Goal: Task Accomplishment & Management: Use online tool/utility

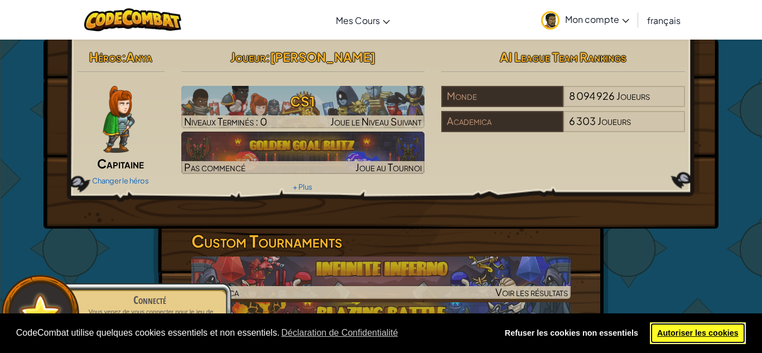
click at [697, 330] on link "Autoriser les cookies" at bounding box center [698, 334] width 97 height 22
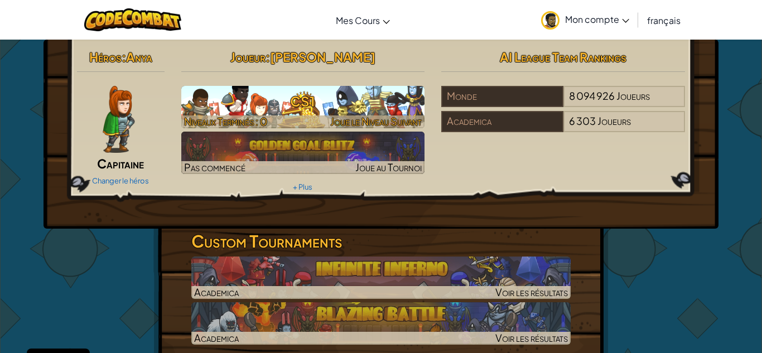
click at [387, 103] on h3 "CS1" at bounding box center [303, 101] width 244 height 25
select select "fr"
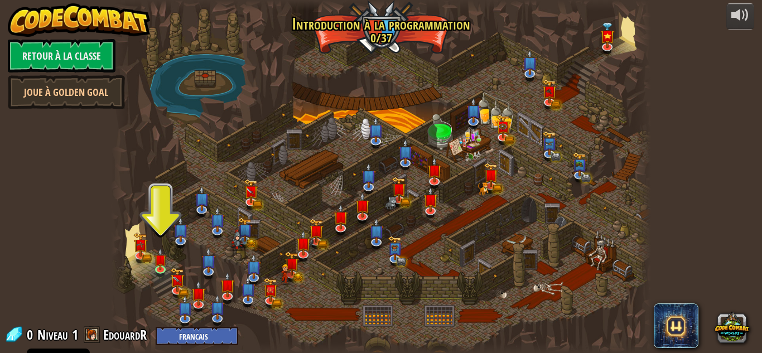
click at [160, 290] on div at bounding box center [381, 176] width 540 height 353
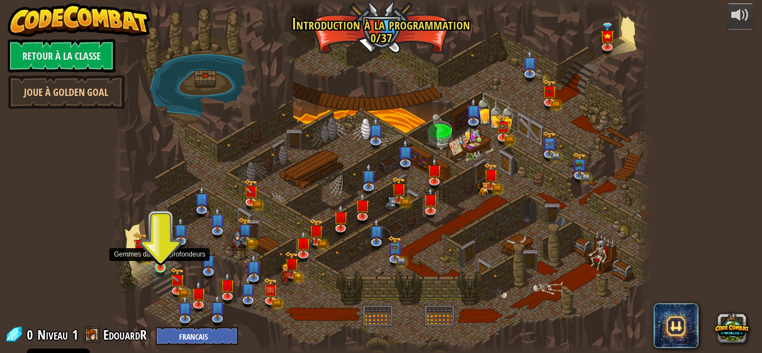
click at [161, 266] on img at bounding box center [160, 253] width 13 height 29
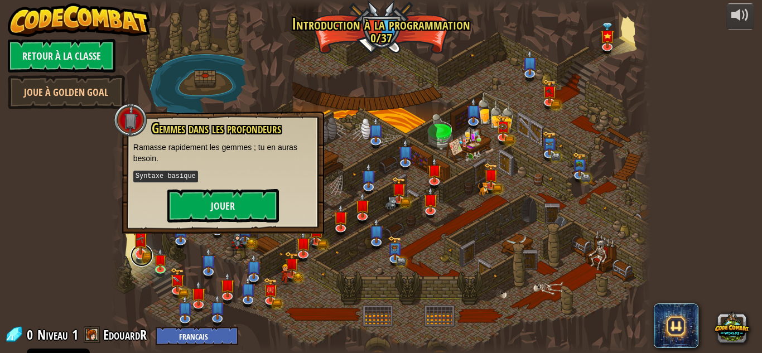
click at [146, 258] on link at bounding box center [142, 255] width 22 height 22
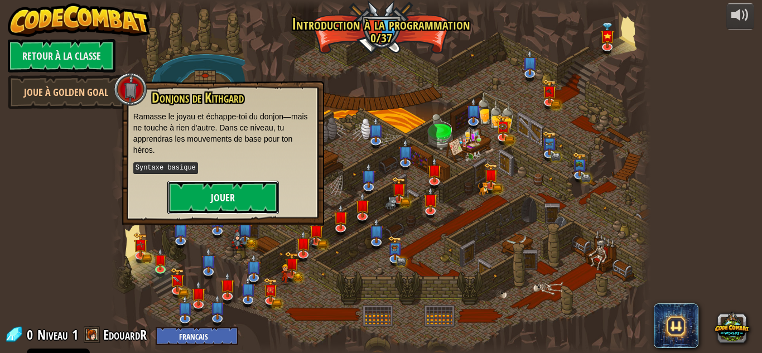
click at [198, 198] on button "Jouer" at bounding box center [223, 197] width 112 height 33
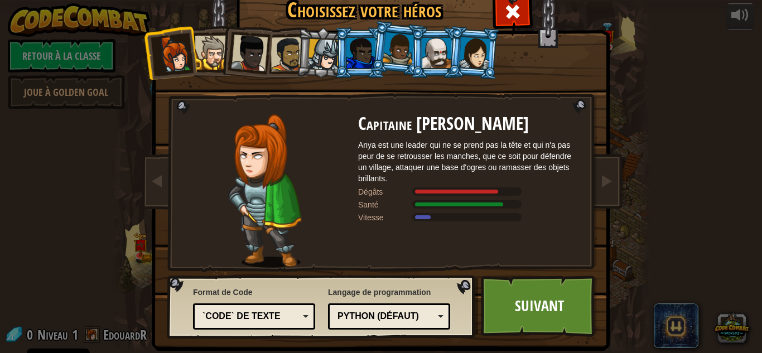
click at [441, 319] on div "Python (Défaut)" at bounding box center [389, 316] width 108 height 17
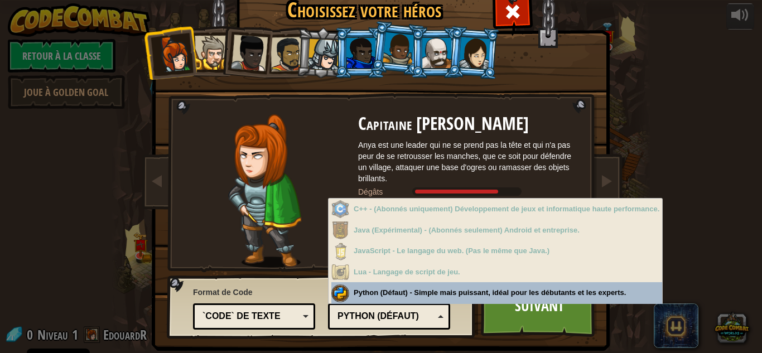
click at [411, 312] on div "Python (Défaut)" at bounding box center [386, 316] width 97 height 13
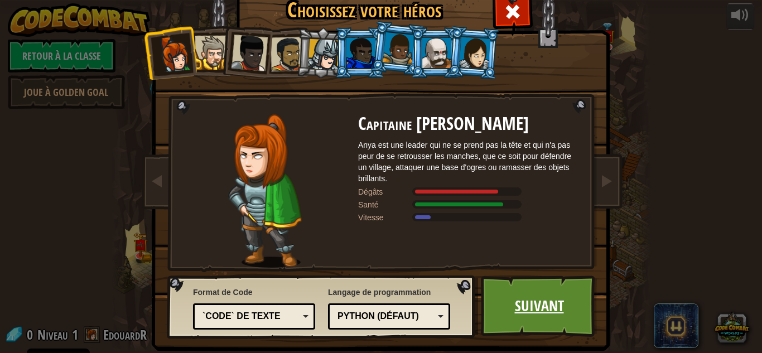
click at [536, 315] on link "Suivant" at bounding box center [539, 306] width 117 height 61
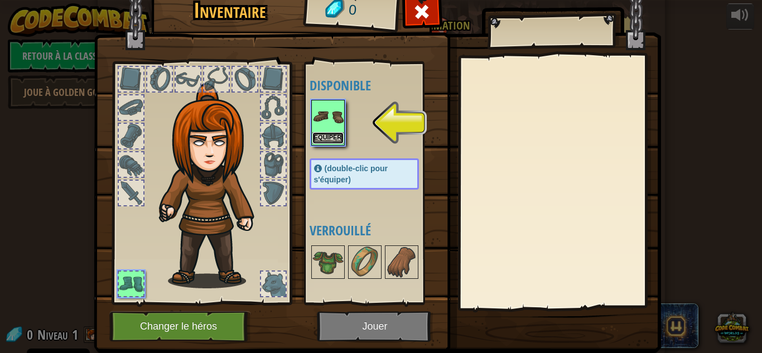
click at [337, 134] on button "Equiper" at bounding box center [328, 138] width 31 height 12
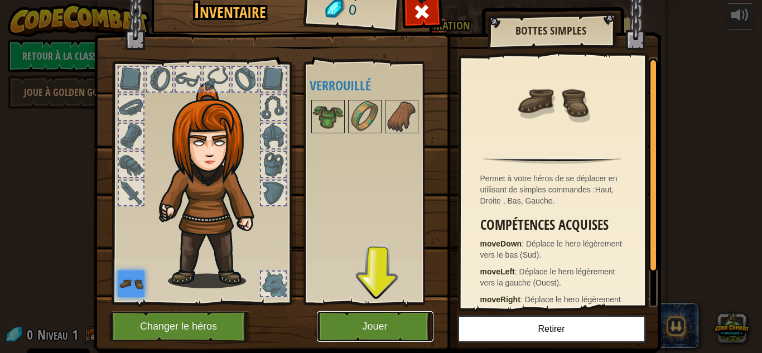
click at [401, 320] on button "Jouer" at bounding box center [375, 326] width 117 height 31
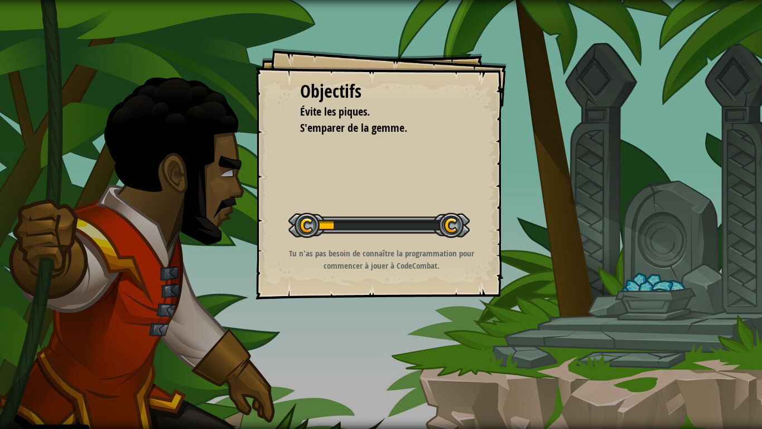
click at [438, 193] on div "Objectifs Évite les piques. S'emparer de la gemme. Démarrer niveau Erreur de ch…" at bounding box center [381, 173] width 251 height 251
drag, startPoint x: 333, startPoint y: 228, endPoint x: 465, endPoint y: 229, distance: 132.8
click at [465, 229] on div at bounding box center [379, 225] width 181 height 25
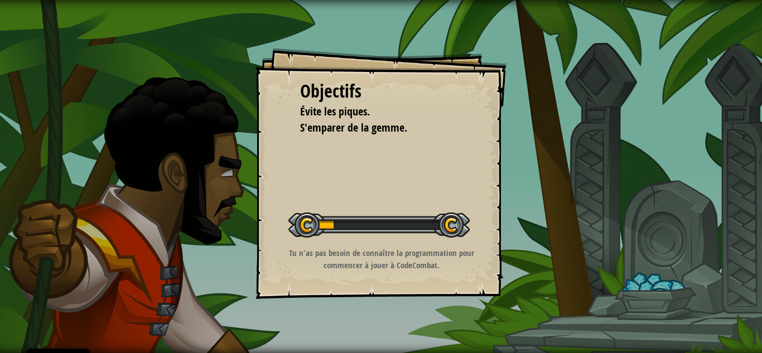
select select "fr"
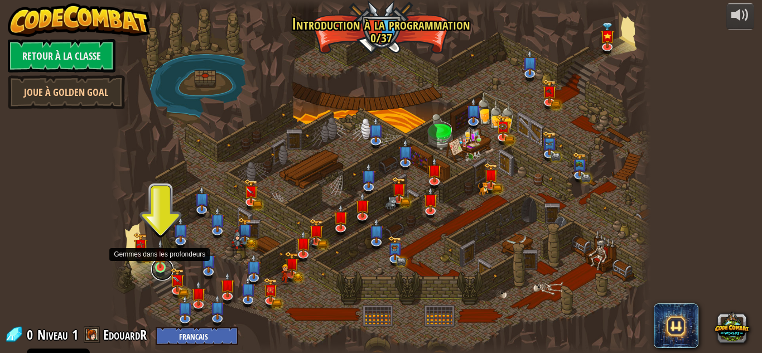
click at [158, 271] on link at bounding box center [162, 269] width 22 height 22
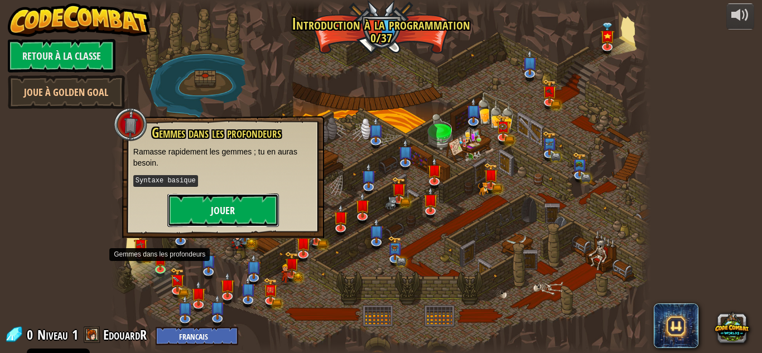
click at [225, 199] on button "Jouer" at bounding box center [223, 210] width 112 height 33
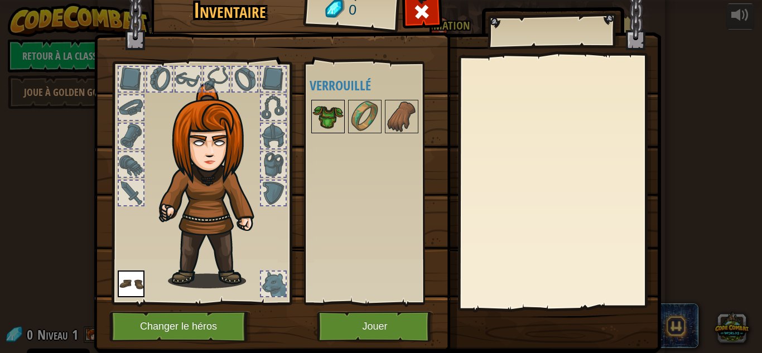
click at [333, 117] on img at bounding box center [328, 116] width 31 height 31
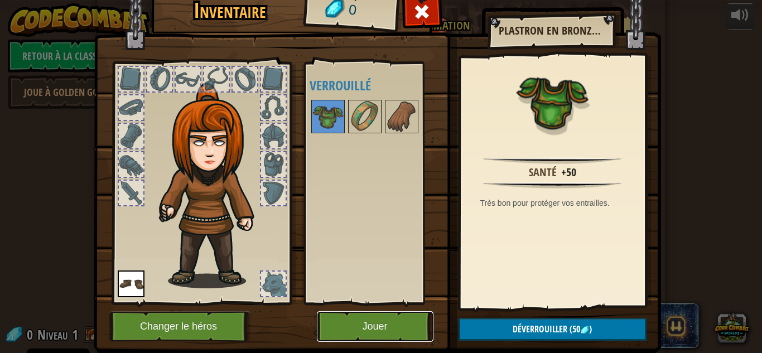
click at [398, 320] on button "Jouer" at bounding box center [375, 326] width 117 height 31
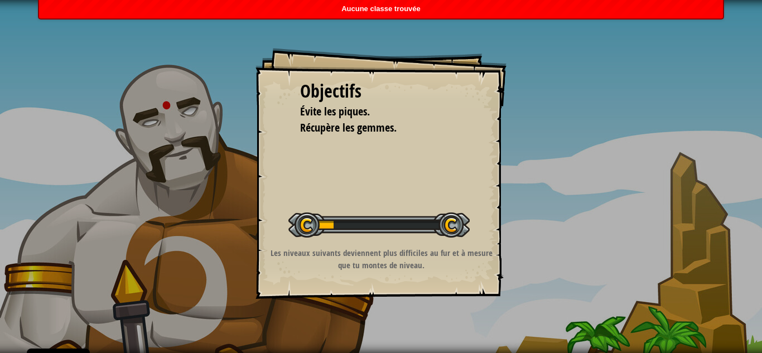
select select "fr"
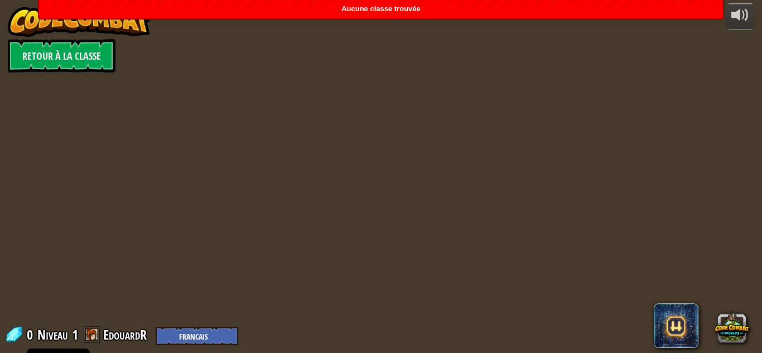
select select "fr"
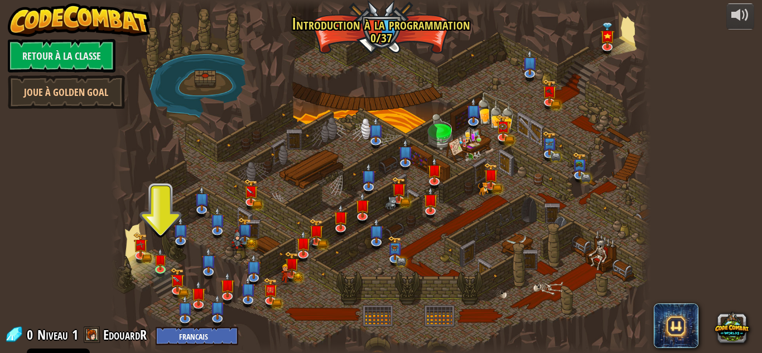
click at [206, 83] on div at bounding box center [381, 176] width 540 height 353
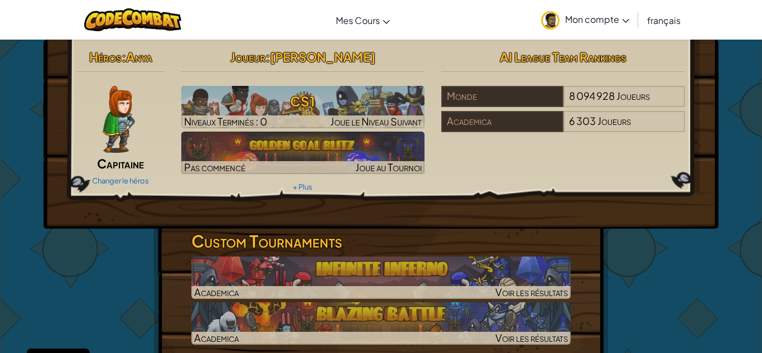
click at [607, 11] on link "Mon compte" at bounding box center [585, 19] width 99 height 35
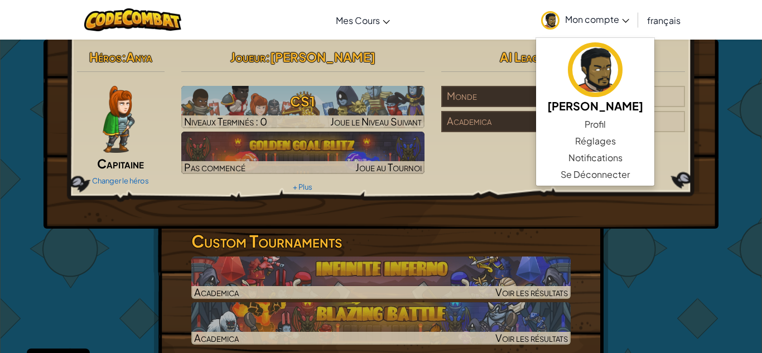
click at [502, 174] on div "Héros : Anya Capitaine Changer le héros Joueur : Edouard Robert CS1 Niveaux Ter…" at bounding box center [381, 120] width 625 height 150
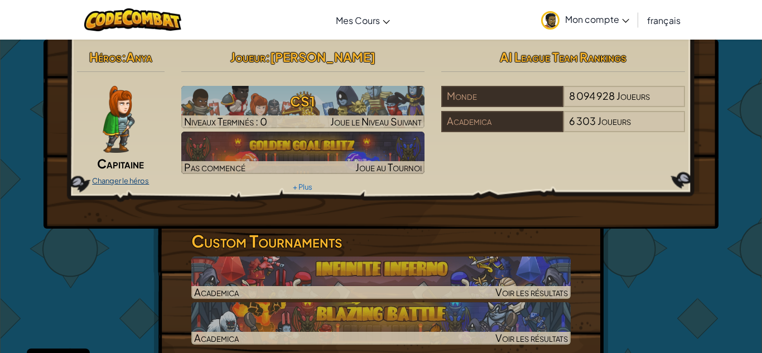
click at [137, 176] on link "Changer le héros" at bounding box center [120, 180] width 57 height 9
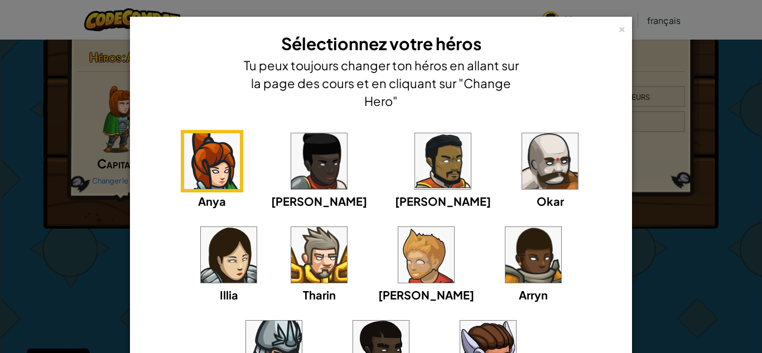
click at [415, 174] on img at bounding box center [443, 161] width 56 height 56
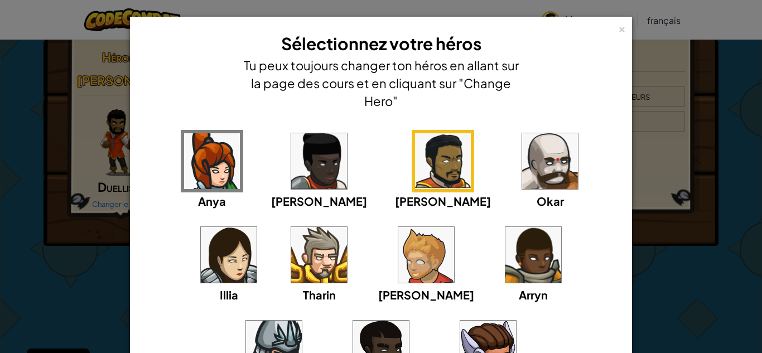
click at [705, 253] on div "× Sélectionnez votre héros Tu peux toujours changer ton héros en allant sur la …" at bounding box center [381, 176] width 762 height 353
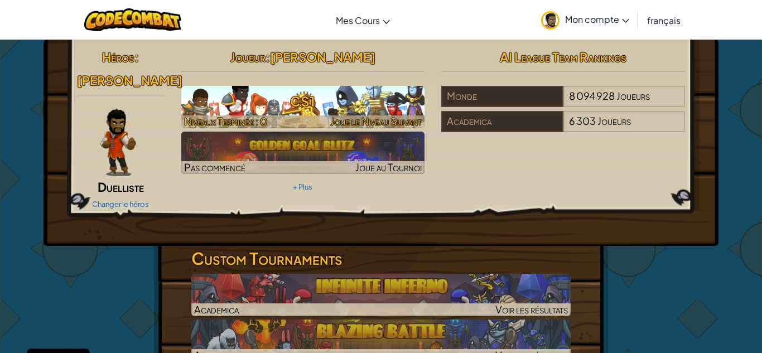
click at [294, 103] on h3 "CS1" at bounding box center [303, 101] width 244 height 25
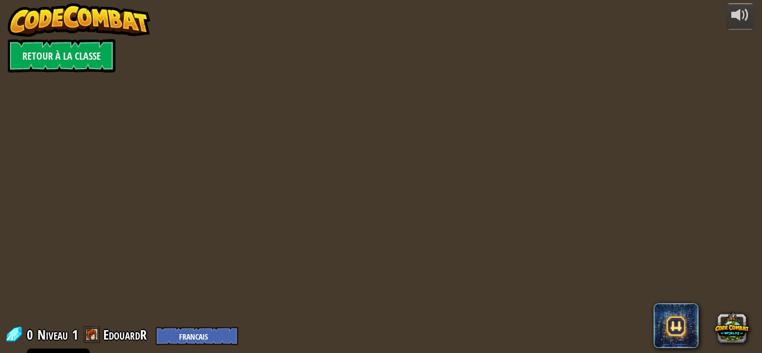
select select "fr"
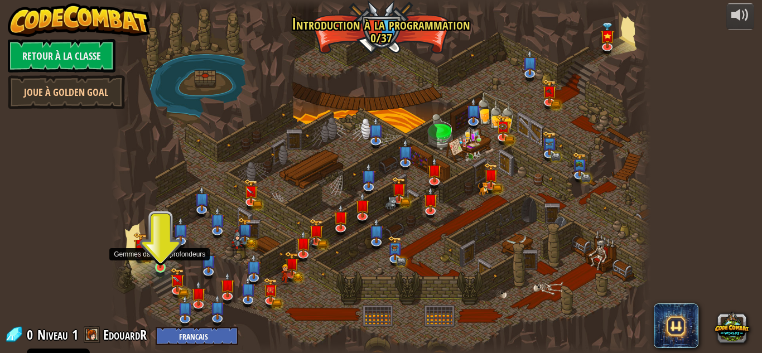
click at [160, 265] on img at bounding box center [160, 253] width 13 height 29
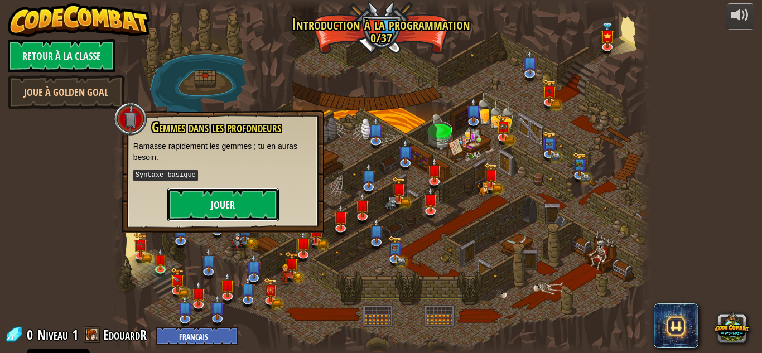
click at [206, 201] on button "Jouer" at bounding box center [223, 204] width 112 height 33
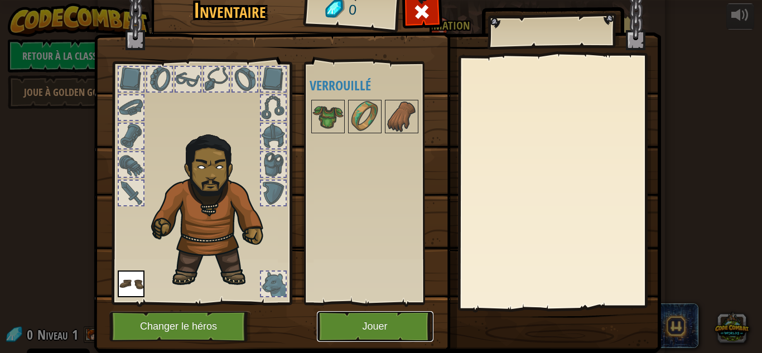
click at [352, 327] on button "Jouer" at bounding box center [375, 326] width 117 height 31
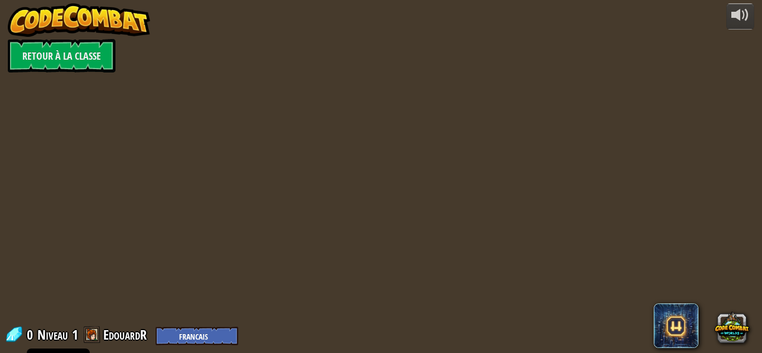
select select "fr"
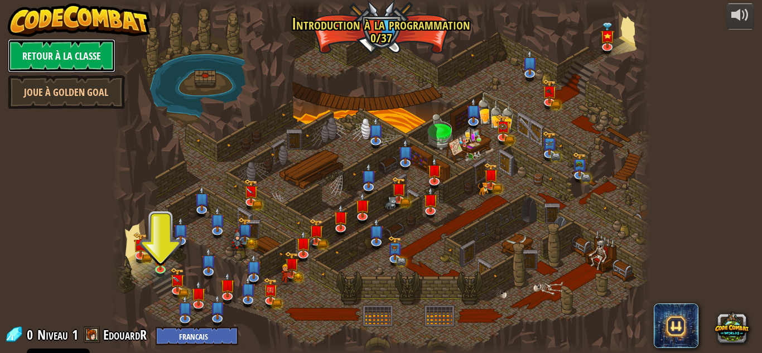
click at [80, 56] on link "Retour à la Classe" at bounding box center [62, 55] width 108 height 33
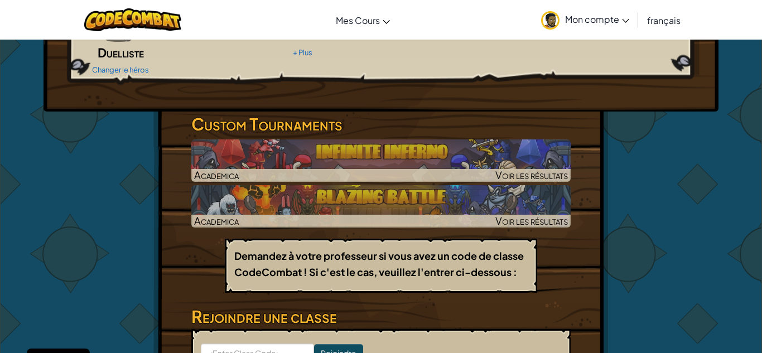
scroll to position [127, 0]
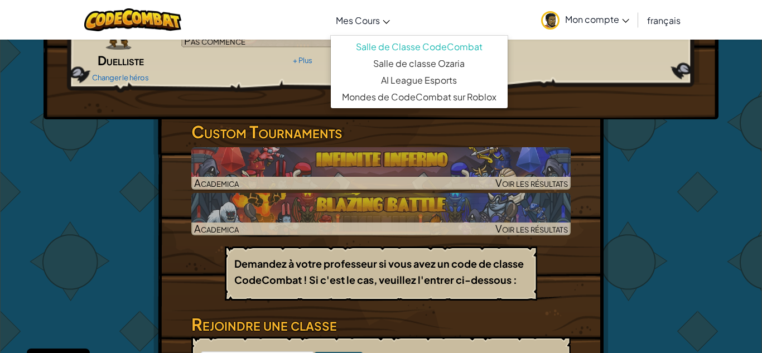
click at [388, 26] on link "Mes Cours" at bounding box center [362, 20] width 65 height 30
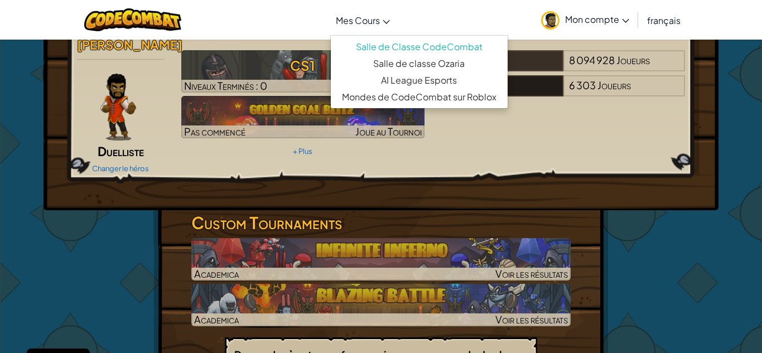
scroll to position [35, 0]
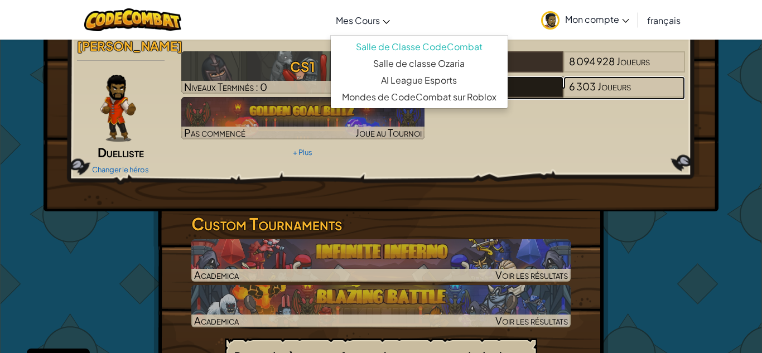
click at [553, 95] on div "Academica" at bounding box center [502, 86] width 122 height 21
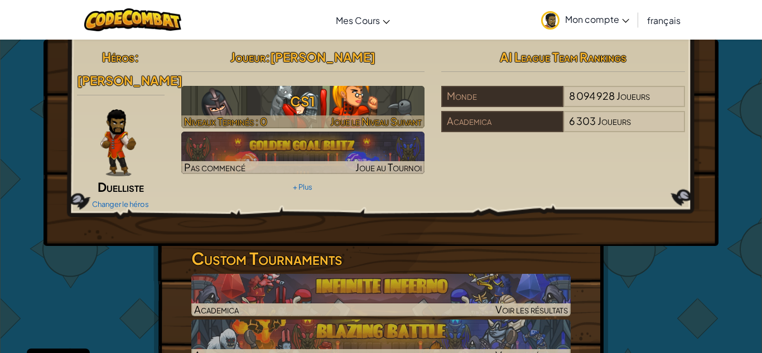
click at [356, 121] on span "Joue le Niveau Suivant" at bounding box center [376, 121] width 92 height 13
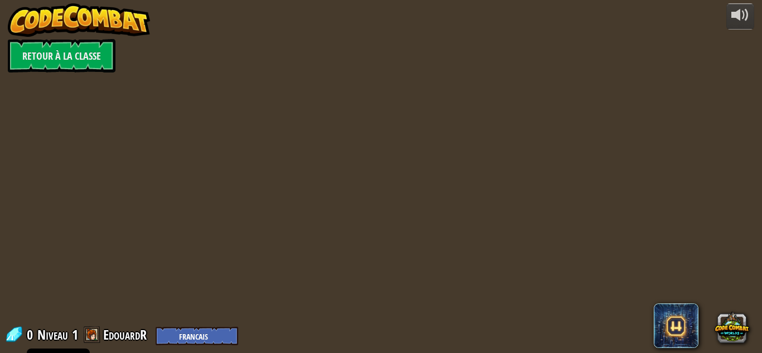
select select "fr"
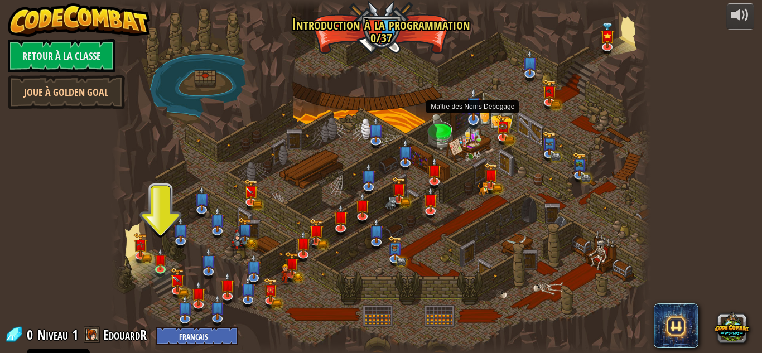
click at [476, 120] on img at bounding box center [474, 104] width 15 height 33
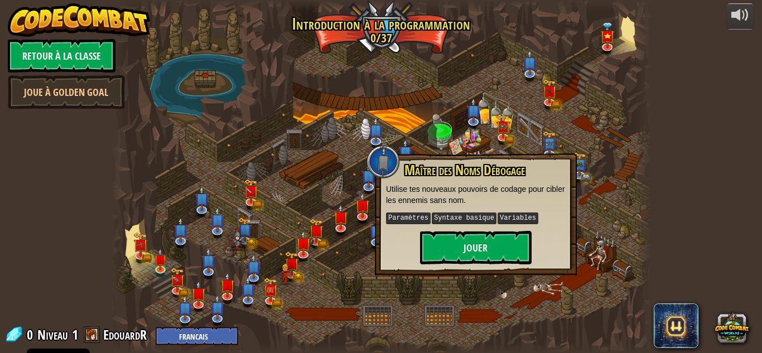
click at [420, 291] on div at bounding box center [381, 176] width 540 height 353
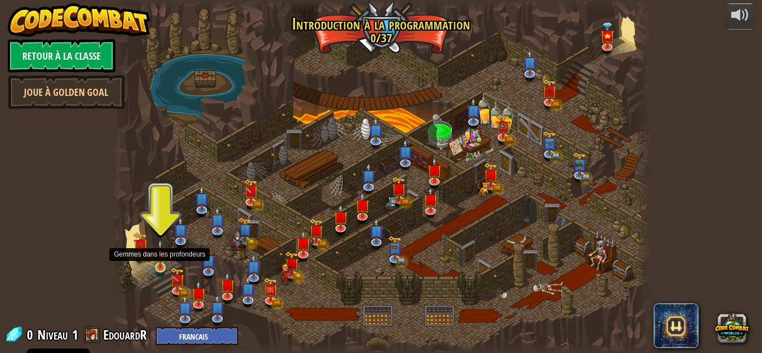
click at [159, 267] on img at bounding box center [160, 253] width 13 height 29
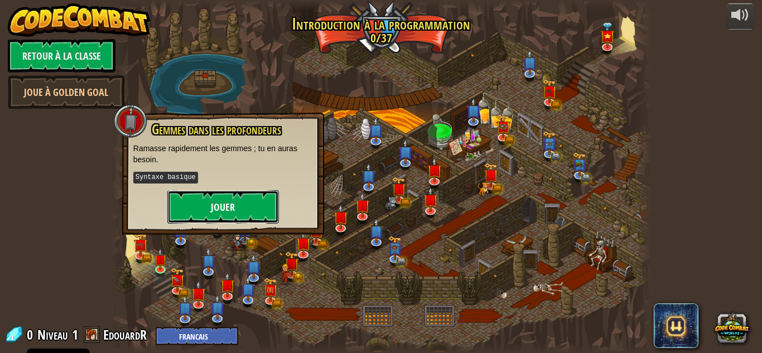
click at [192, 207] on button "Jouer" at bounding box center [223, 206] width 112 height 33
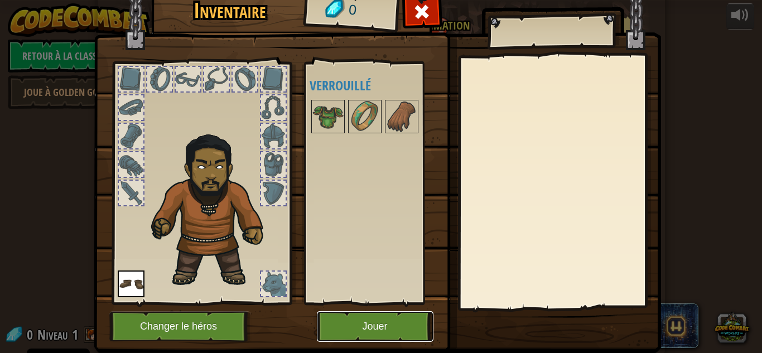
click at [345, 327] on button "Jouer" at bounding box center [375, 326] width 117 height 31
